Goal: Find contact information: Find contact information

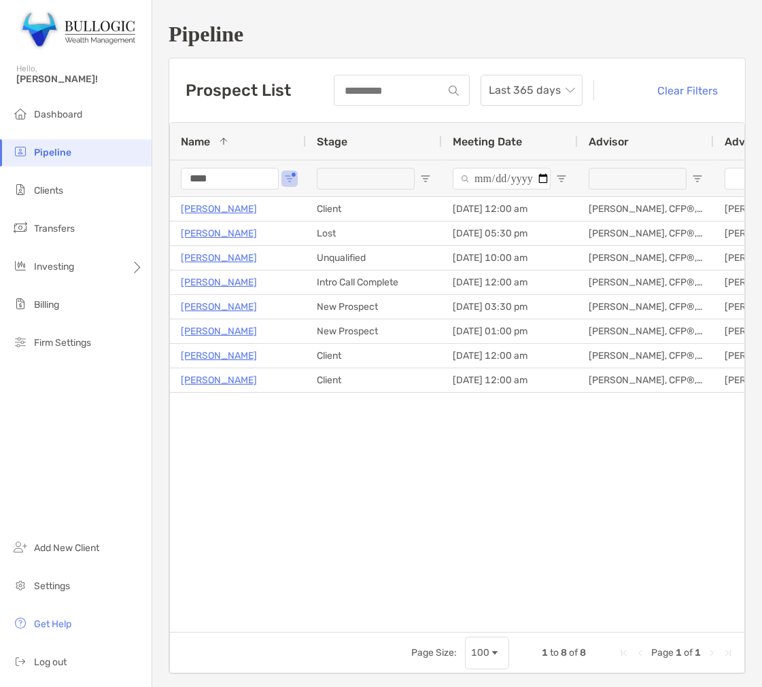
click at [236, 180] on input "****" at bounding box center [230, 179] width 98 height 22
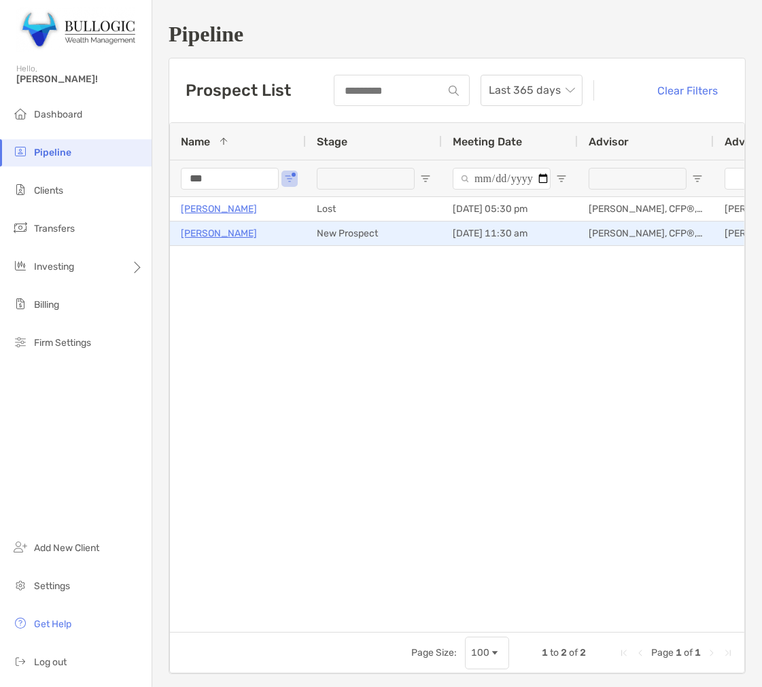
type input "***"
click at [257, 233] on p "[PERSON_NAME]" at bounding box center [219, 233] width 76 height 17
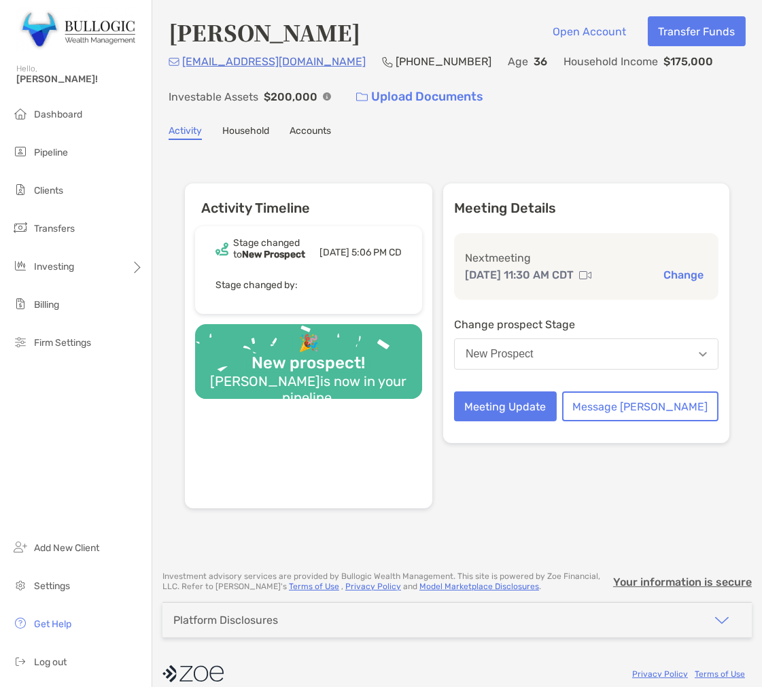
click at [171, 44] on h4 "[PERSON_NAME]" at bounding box center [265, 31] width 192 height 31
click at [171, 44] on h4 "Umamah Mehmood" at bounding box center [265, 31] width 192 height 31
copy h4 "Umamah"
click at [354, 28] on h4 "Umamah Mehmood" at bounding box center [265, 31] width 192 height 31
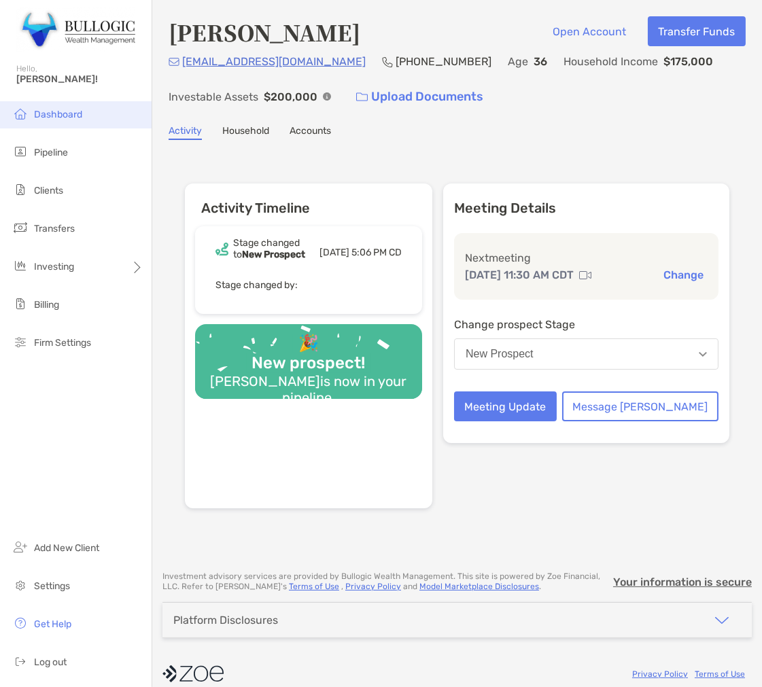
copy h4 "Mehmood"
drag, startPoint x: 348, startPoint y: 65, endPoint x: 179, endPoint y: 70, distance: 169.4
click at [179, 70] on div "umamah.mehmood@gmail.com (787) 238-0297 Age 36 Household Income $175,000 Invest…" at bounding box center [457, 82] width 577 height 58
copy p "[EMAIL_ADDRESS][DOMAIN_NAME]"
drag, startPoint x: 458, startPoint y: 50, endPoint x: 369, endPoint y: 71, distance: 91.5
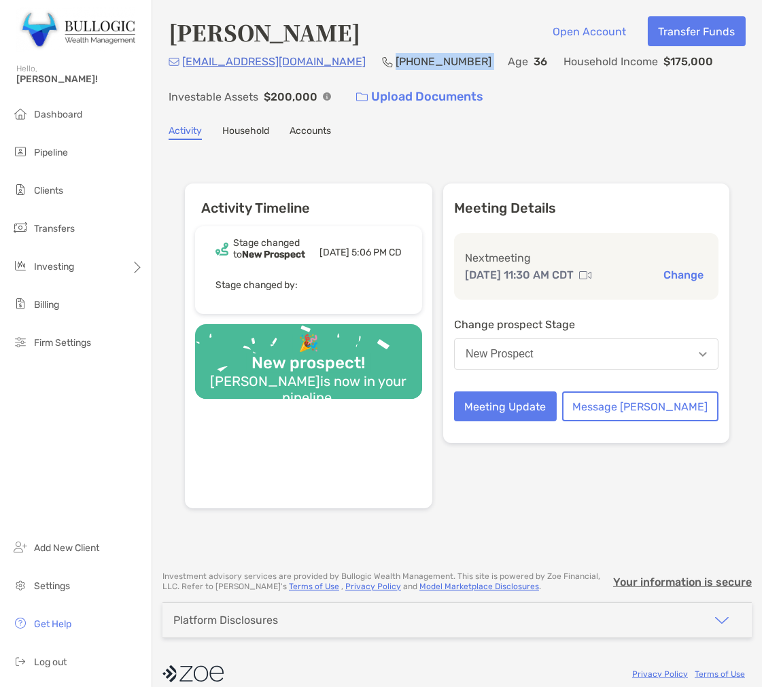
click at [369, 71] on div "Umamah Mehmood Open Account Transfer Funds umamah.mehmood@gmail.com (787) 238-0…" at bounding box center [457, 63] width 577 height 95
copy p "[PHONE_NUMBER]"
